Goal: Ask a question

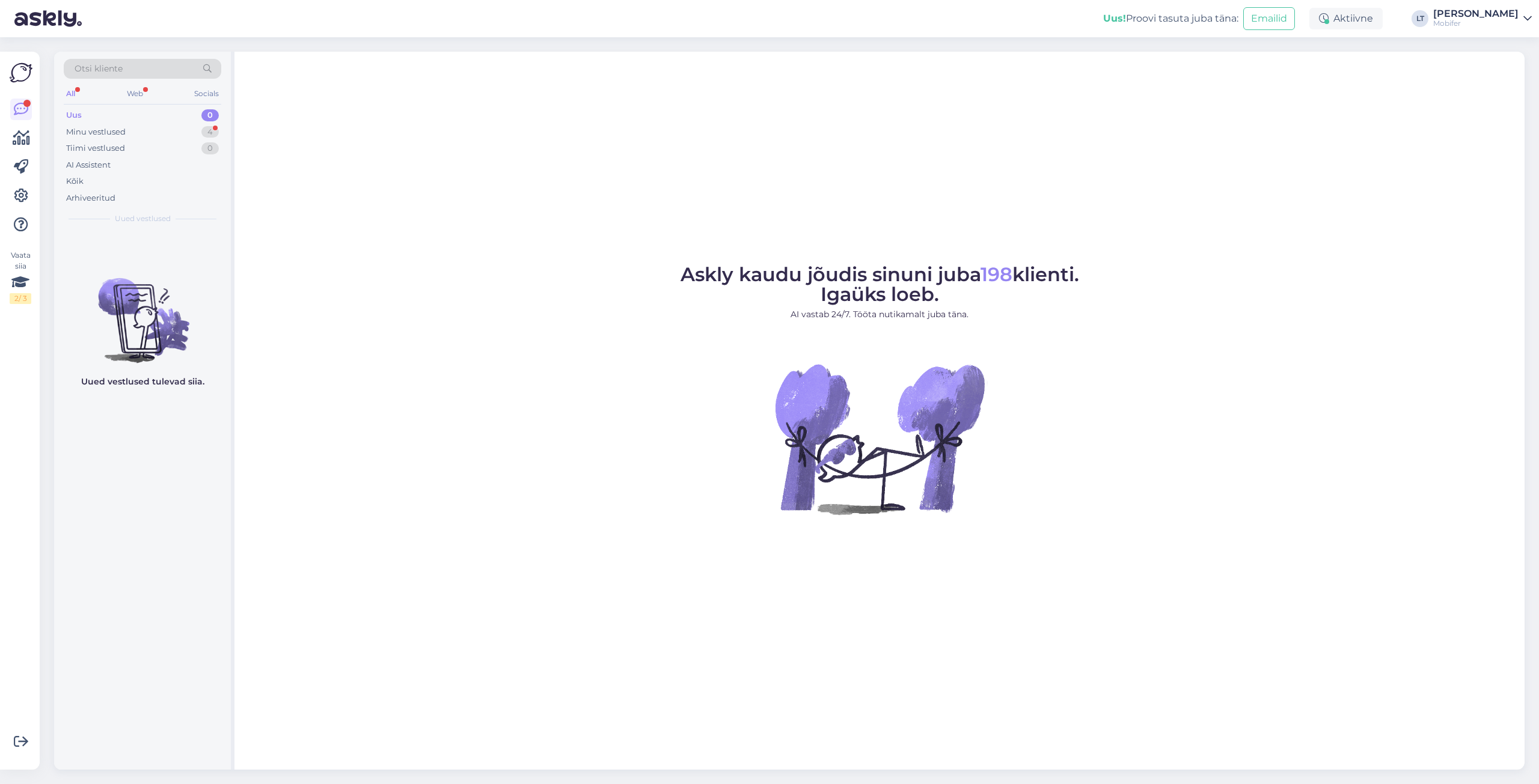
click at [91, 109] on div "Uus 0" at bounding box center [142, 115] width 157 height 17
click at [92, 132] on div "Minu vestlused" at bounding box center [96, 132] width 59 height 12
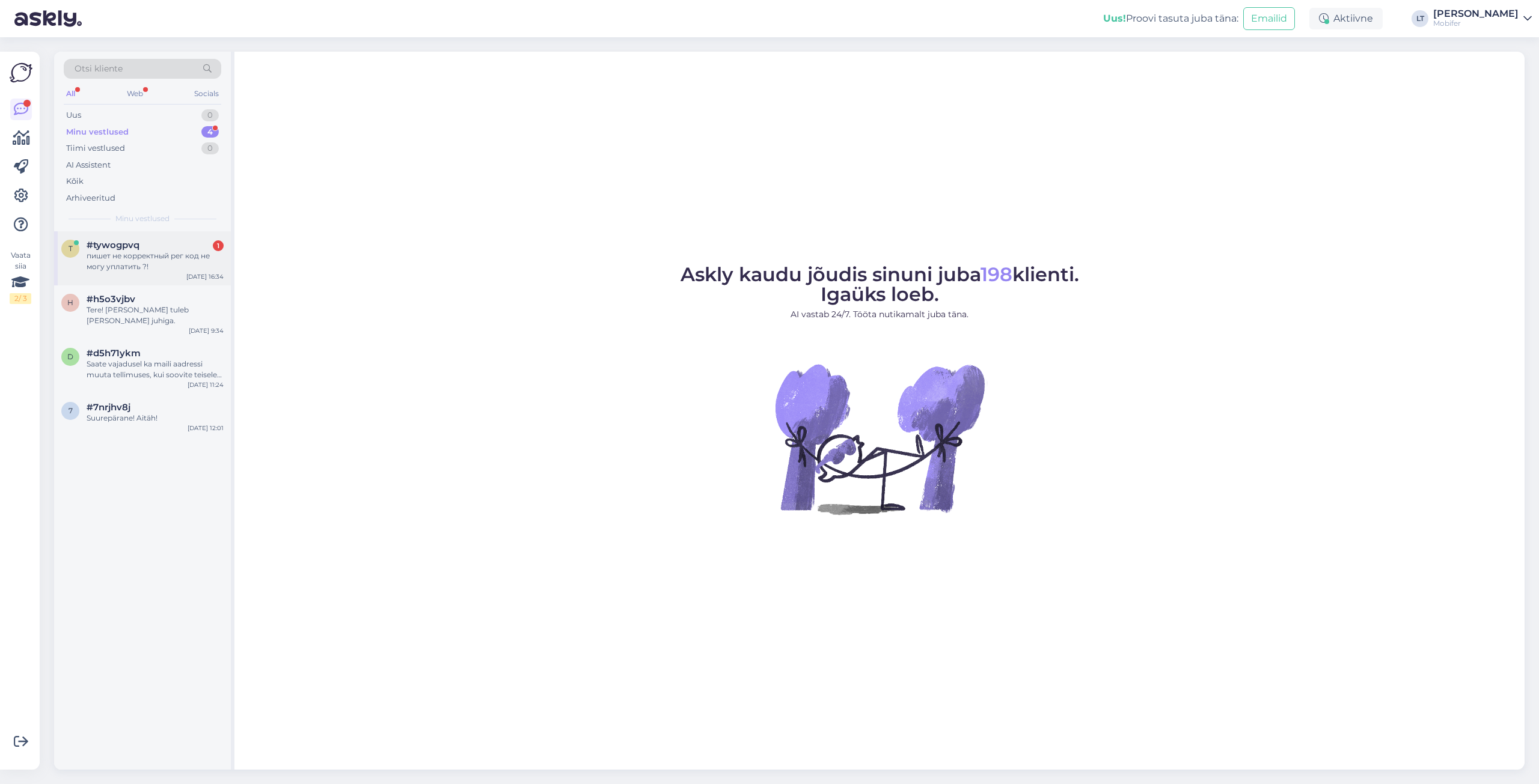
click at [107, 263] on div "пишет не корректный рег код не могу уплатить ?!" at bounding box center [155, 261] width 137 height 22
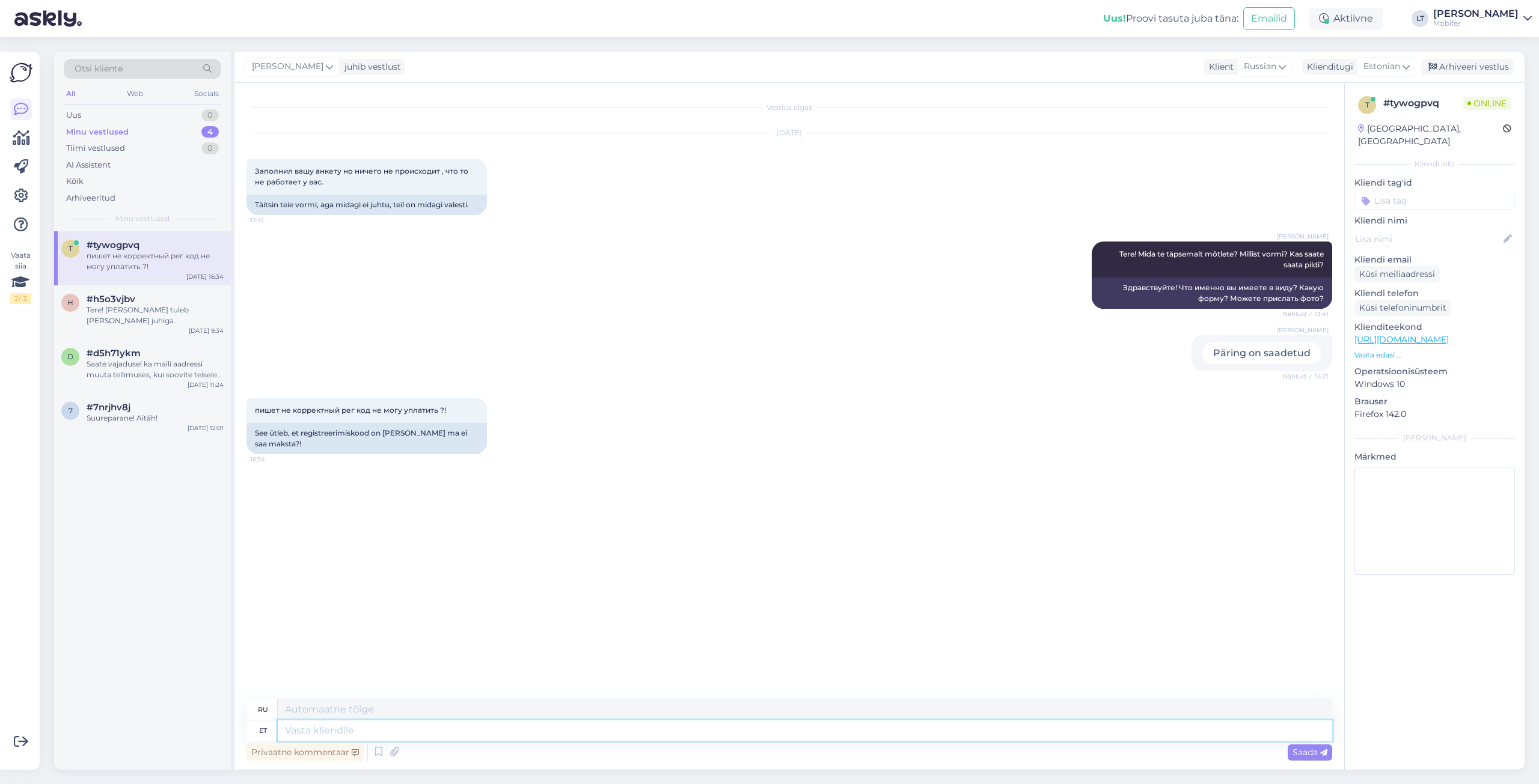
click at [291, 727] on textarea at bounding box center [805, 730] width 1054 height 20
type textarea "Kas e"
type textarea "Является"
type textarea "Kas ettevõtte"
type textarea "Это компания?"
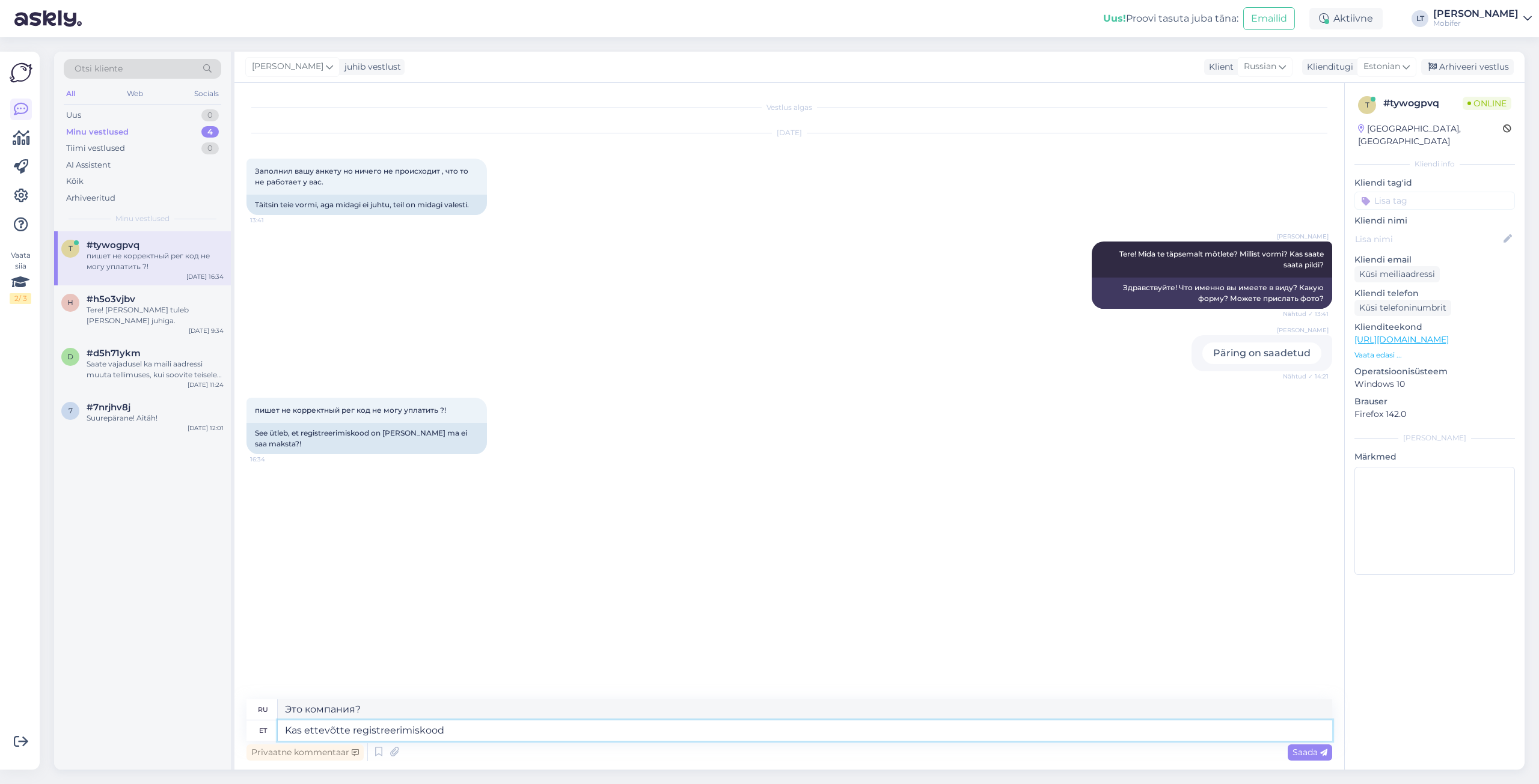
type textarea "Kas ettevõtte registreerimiskood?"
type textarea "Это регистрационный код компании?"
type textarea "Kas ettevõtte registreerimiskood?"
click at [1296, 755] on span "Saada" at bounding box center [1310, 752] width 35 height 11
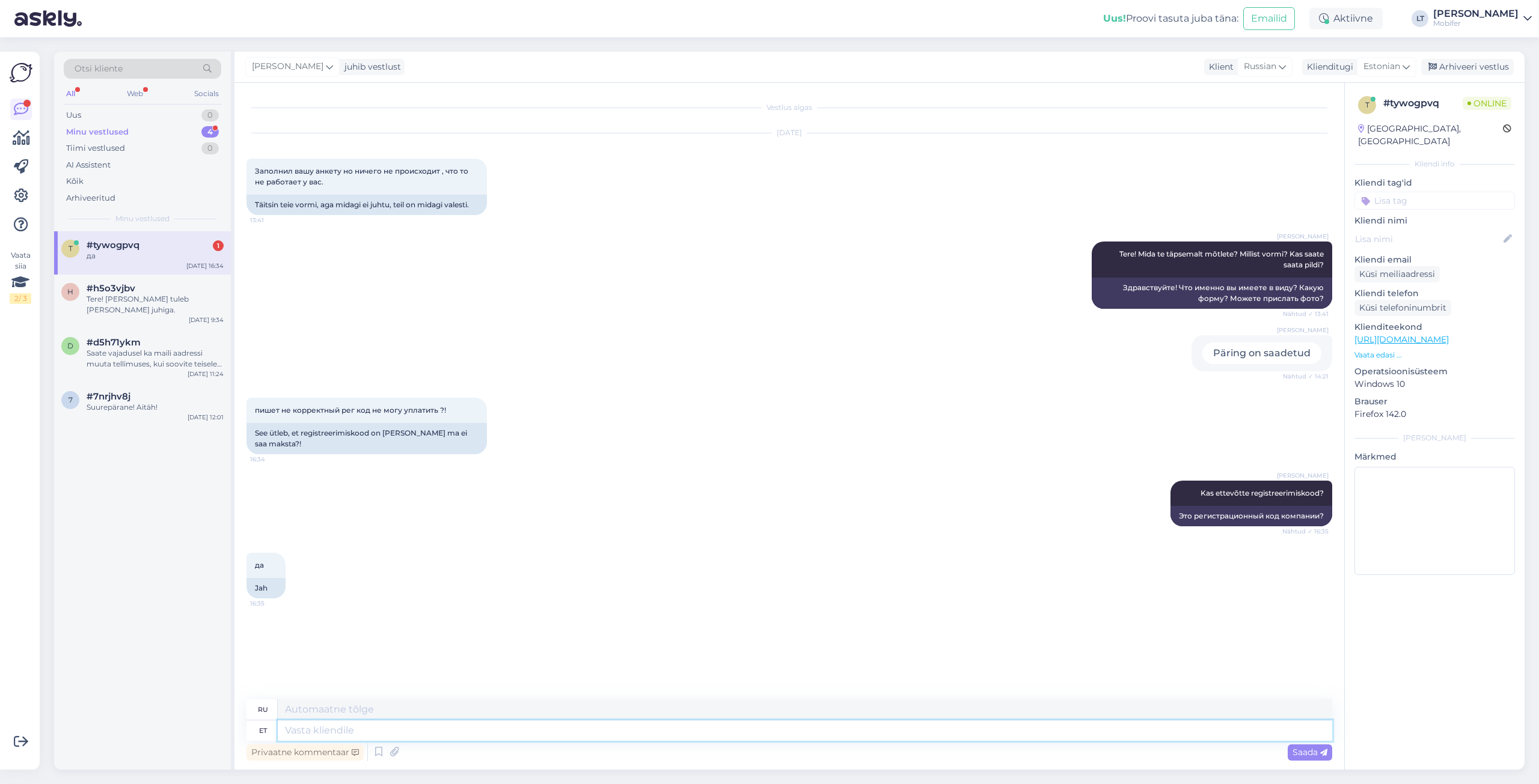
click at [359, 731] on textarea at bounding box center [805, 730] width 1054 height 20
click at [328, 735] on textarea at bounding box center [805, 730] width 1054 height 20
type textarea "Kas"
type textarea "Является"
type textarea "Kas te s"
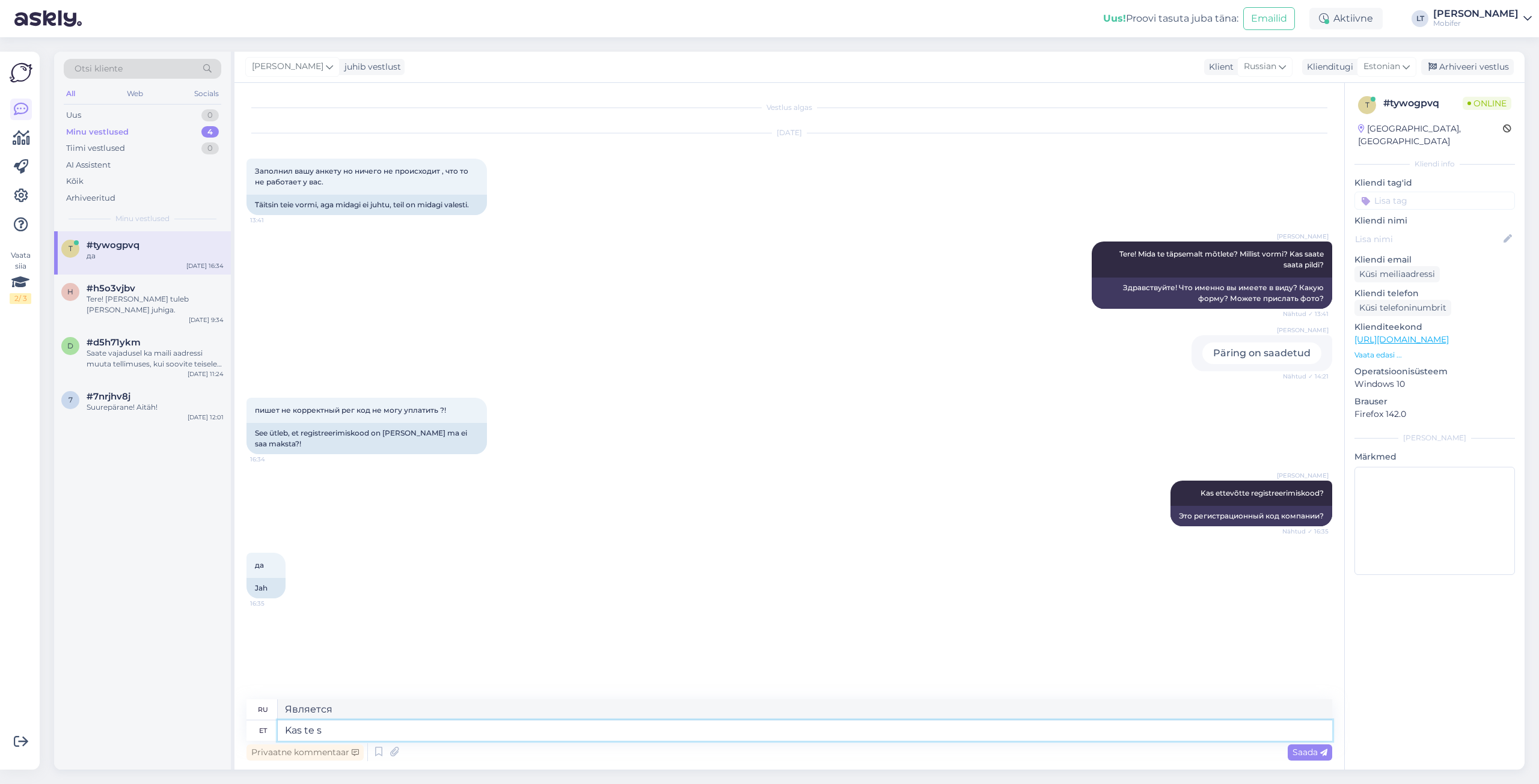
type textarea "Ты"
type textarea "Kas te saate e"
type textarea "Не могли бы вы"
type textarea "Kas te saate ettevõtte"
type textarea "Можете ли вы найти компанию?"
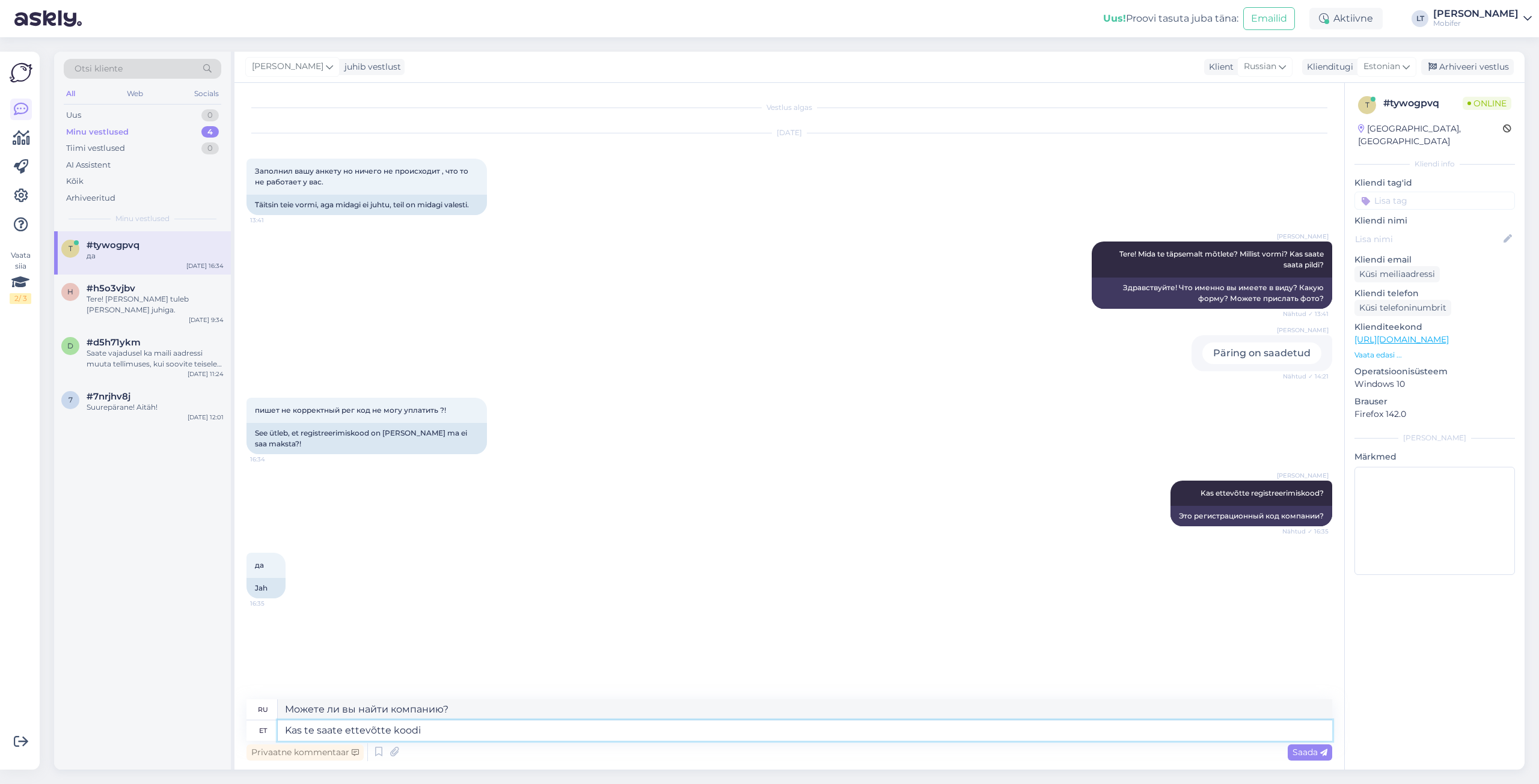
type textarea "Kas te saate ettevõtte koodi m"
type textarea "Можете ли вы дать мне код компании?"
type textarea "Kas te saate ettevõtte reg. koodi mulle anda?"
type textarea "Можете ли вы дать мне регистрационный код компании?"
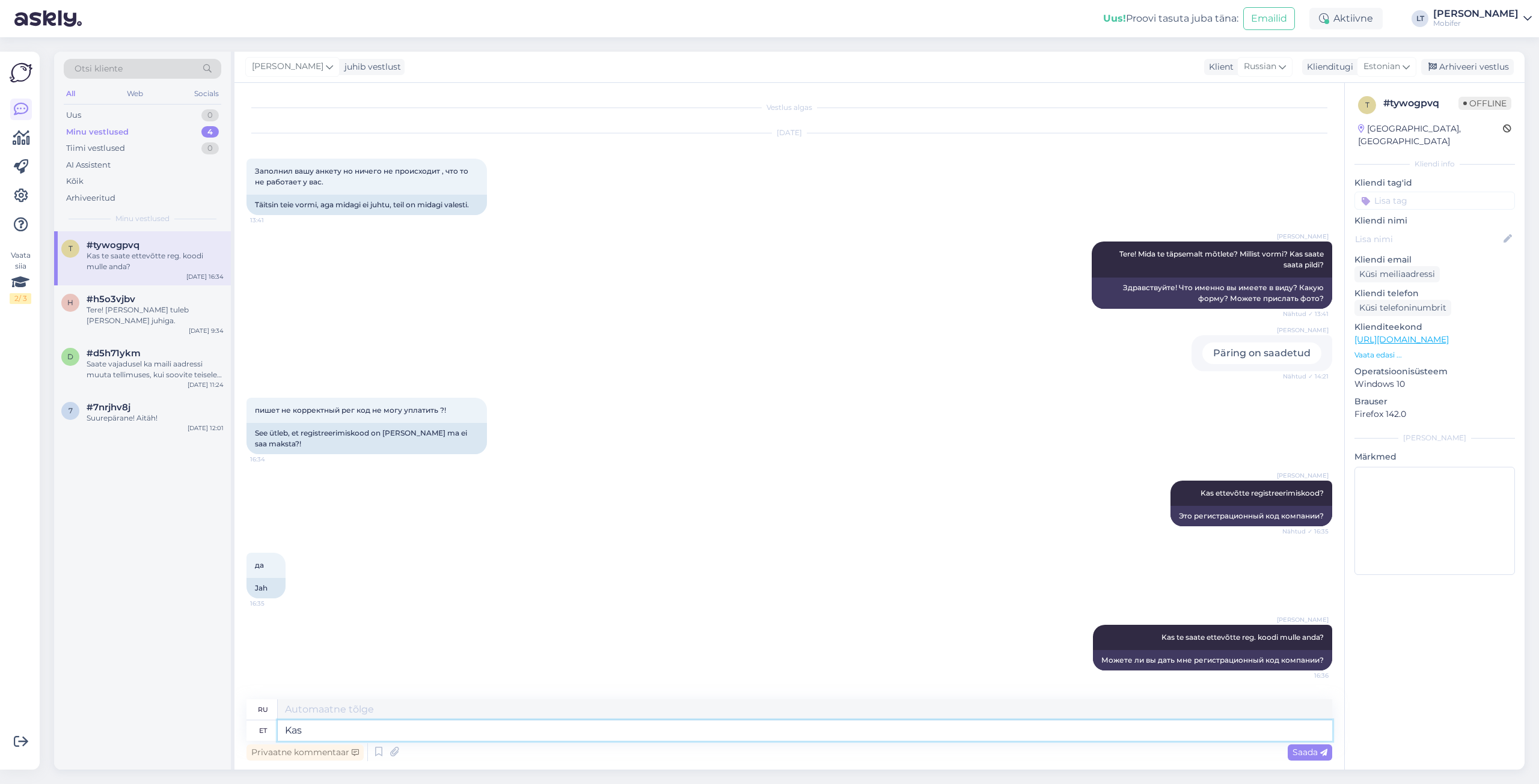
type textarea "Kas"
type textarea "Является"
type textarea "Kas ettevõtte"
type textarea "Это компания?"
type textarea "Kas ettevõtte on registreeritud"
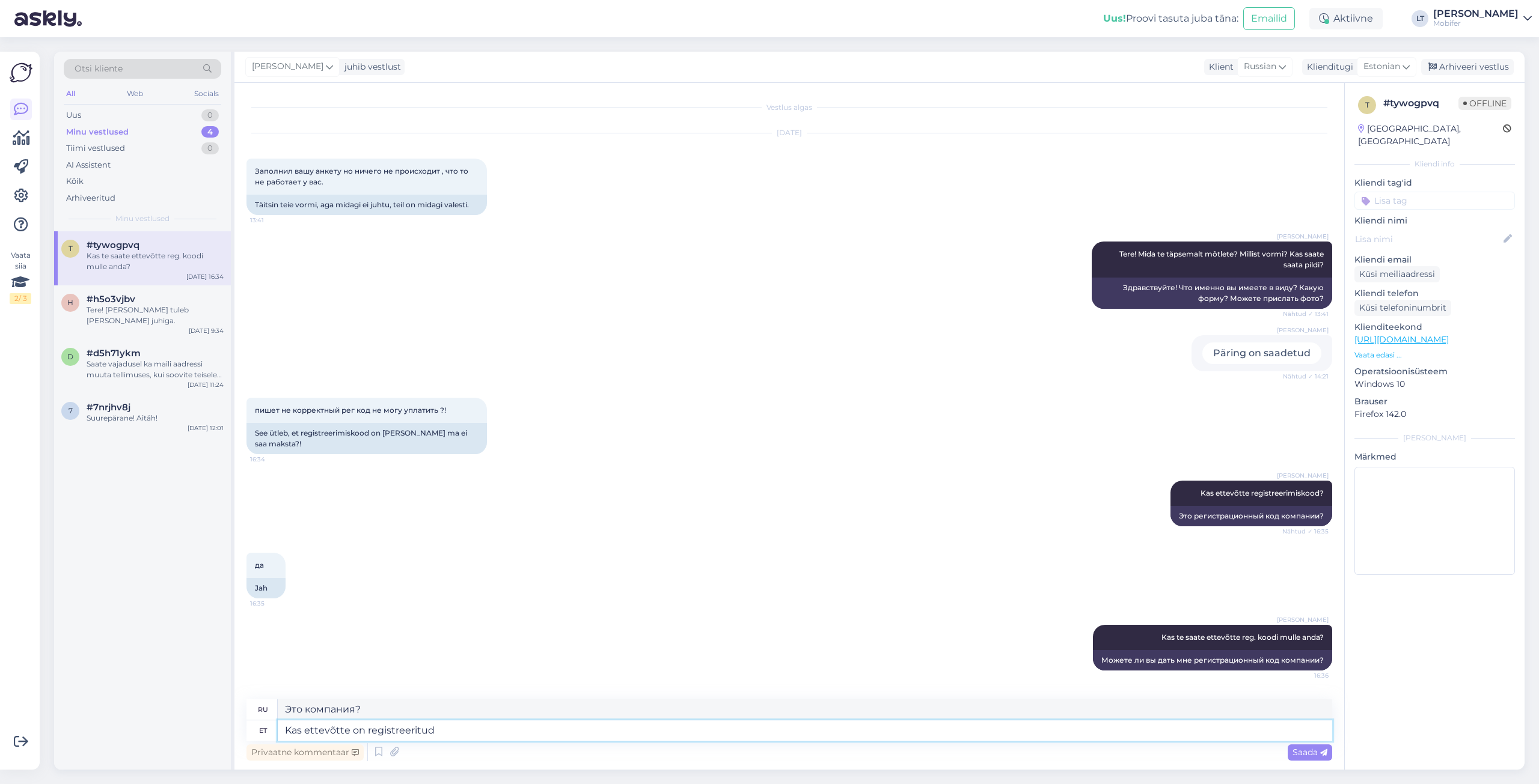
type textarea "Зарегистрирована ли компания?"
type textarea "Kas ettevõtte on registreeritud Eesti"
type textarea "Зарегистрирована ли компания в [GEOGRAPHIC_DATA]?"
type textarea "Kas ettevõtte on registreeritud Eesti Äriregistrisse?"
type textarea "Зарегистрирована ли компания в Торговом регистре [GEOGRAPHIC_DATA]?"
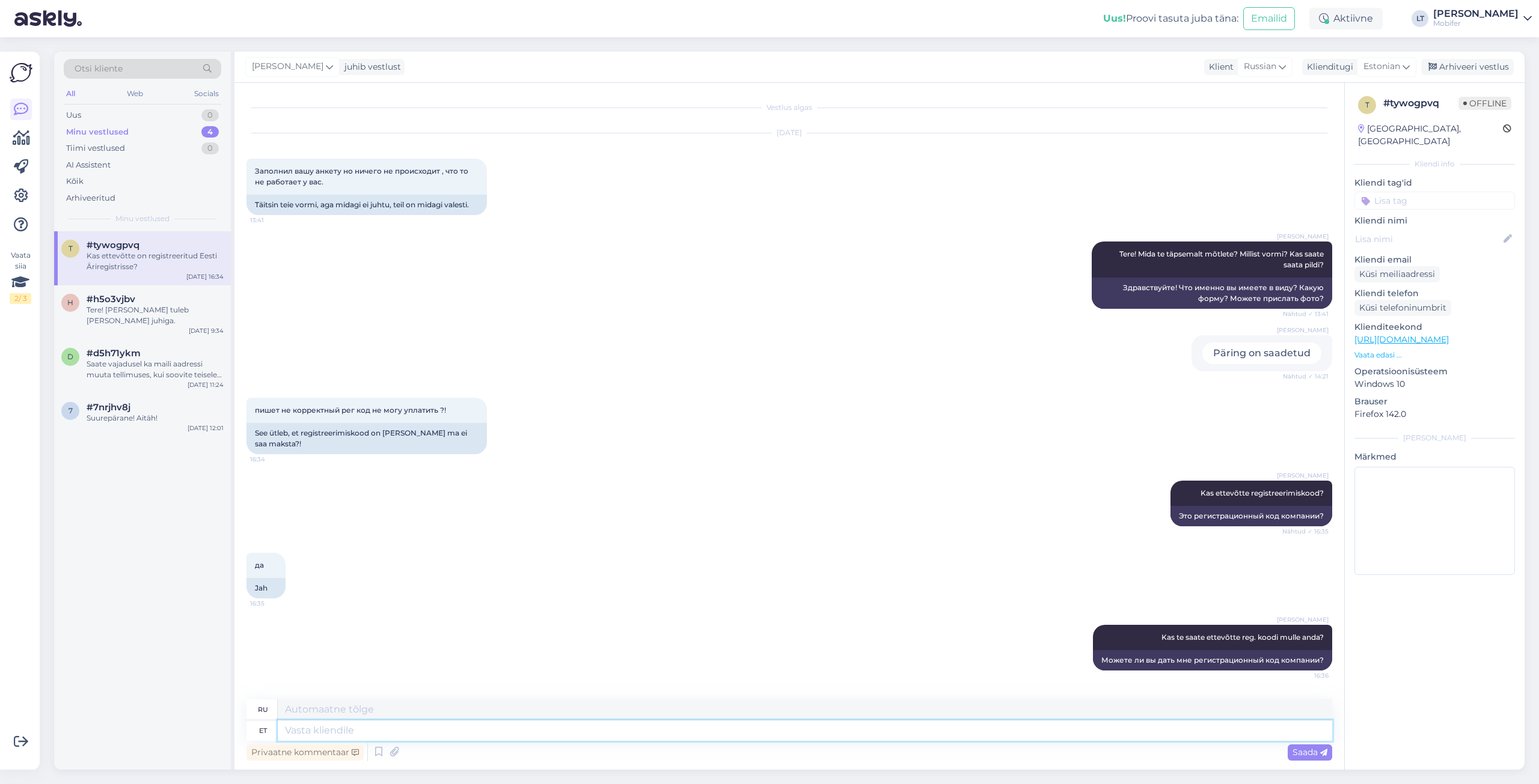
scroll to position [77, 0]
